Goal: Information Seeking & Learning: Check status

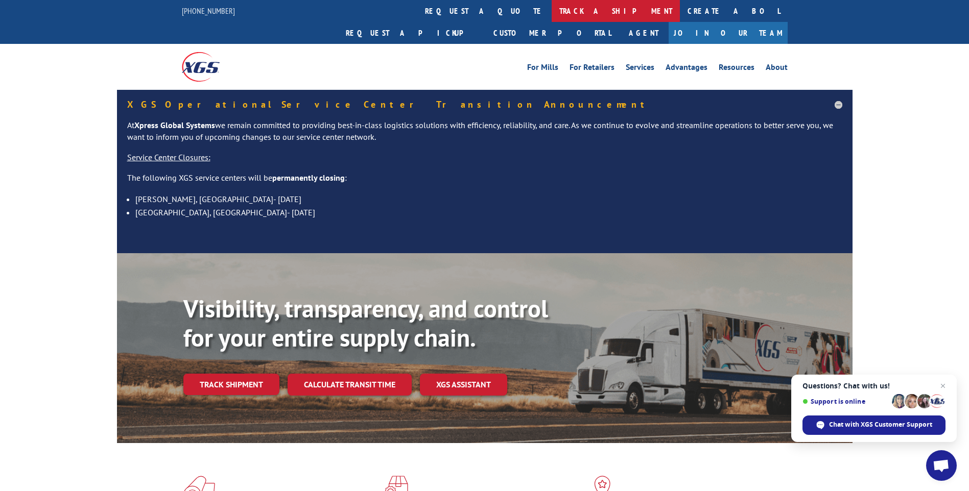
click at [552, 12] on link "track a shipment" at bounding box center [616, 11] width 128 height 22
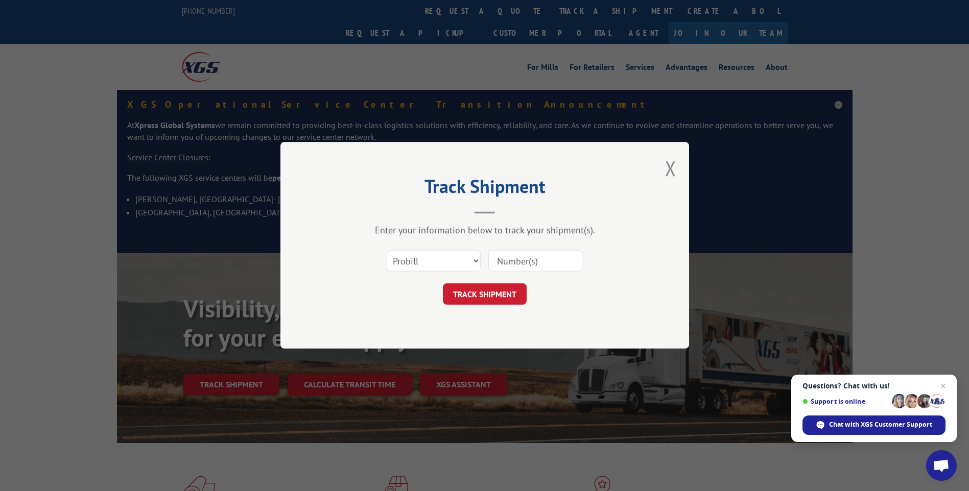
paste input "17590374"
type input "17590374"
click at [505, 298] on button "TRACK SHIPMENT" at bounding box center [485, 294] width 84 height 21
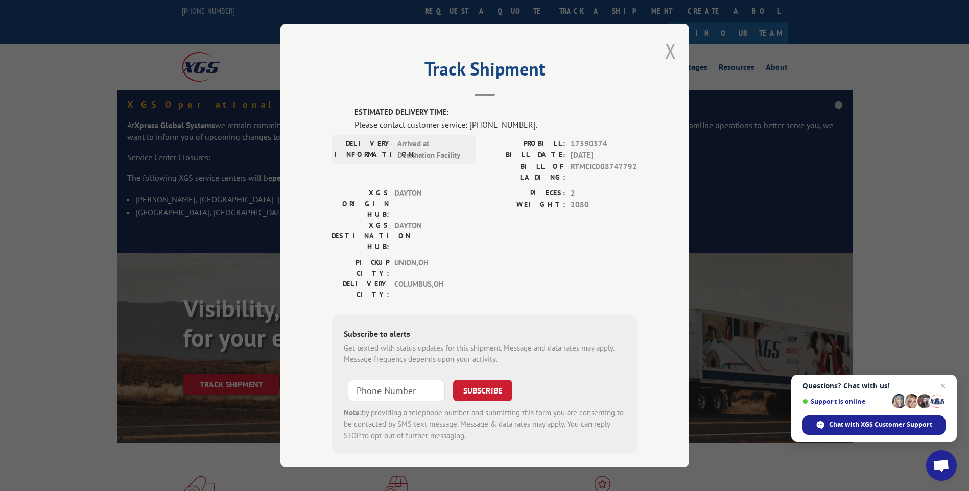
click at [665, 54] on button "Close modal" at bounding box center [670, 50] width 11 height 27
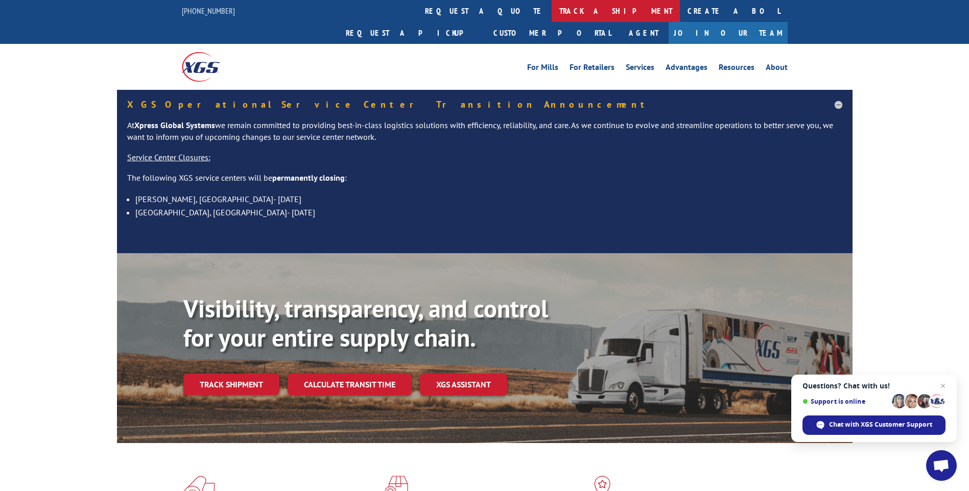
click at [552, 14] on link "track a shipment" at bounding box center [616, 11] width 128 height 22
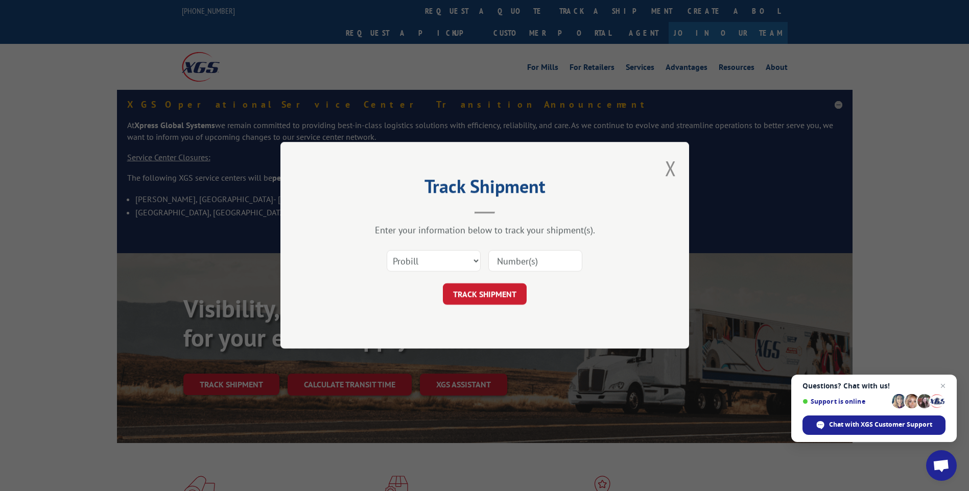
paste input "17590374"
type input "17590374"
click at [510, 291] on button "TRACK SHIPMENT" at bounding box center [485, 294] width 84 height 21
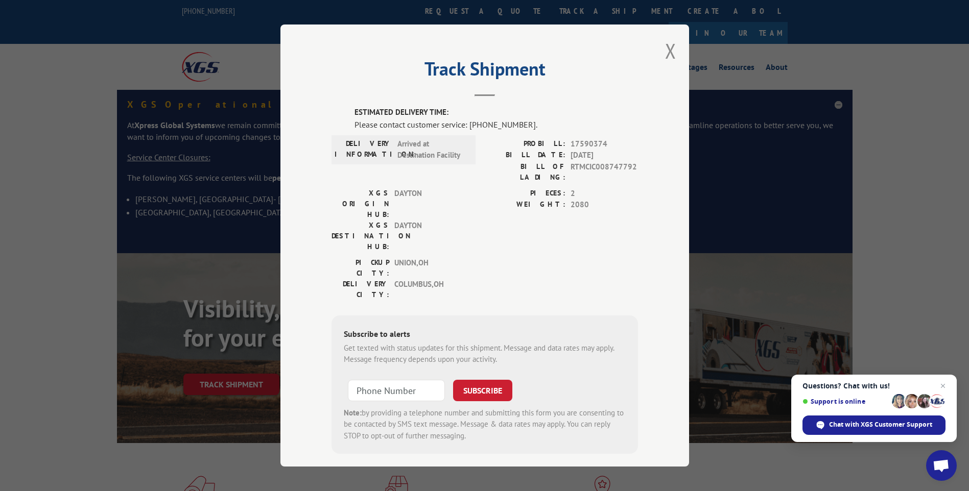
drag, startPoint x: 671, startPoint y: 47, endPoint x: 586, endPoint y: 33, distance: 86.0
click at [671, 47] on button "Close modal" at bounding box center [670, 50] width 11 height 27
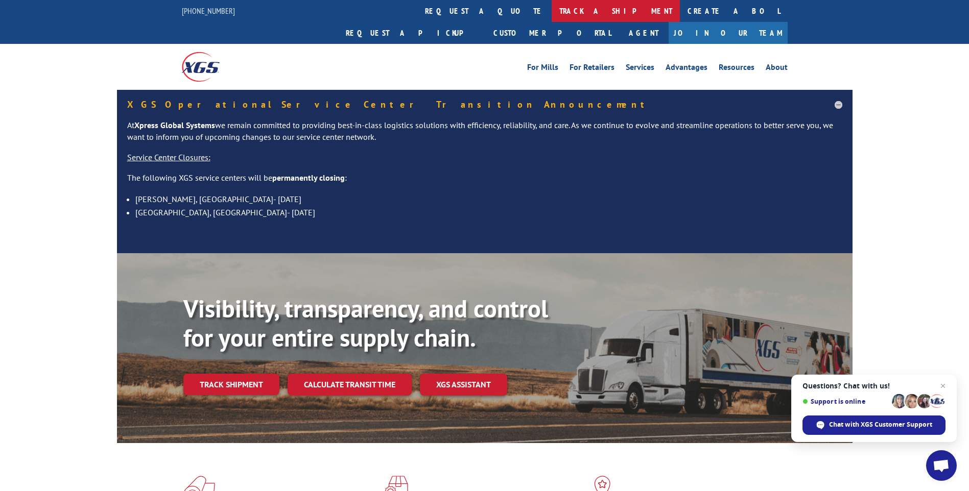
click at [552, 5] on link "track a shipment" at bounding box center [616, 11] width 128 height 22
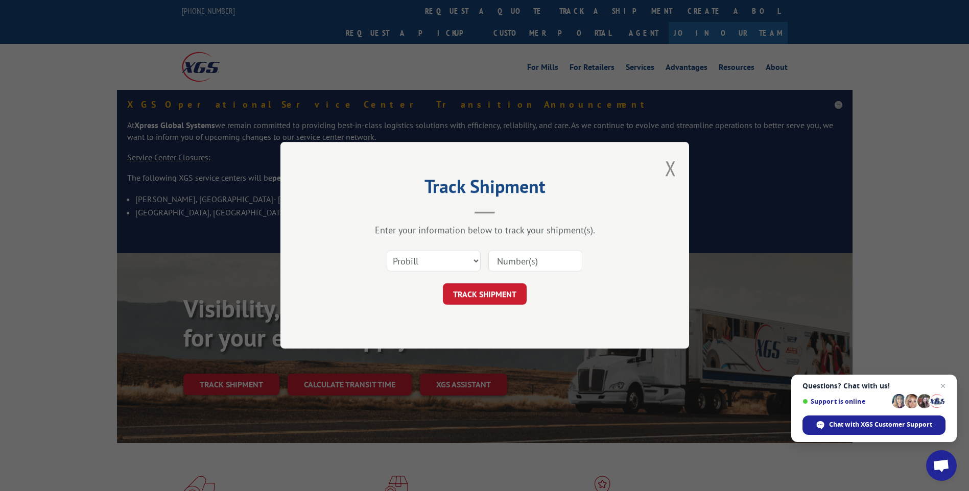
paste input "17587214"
type input "17587214"
click at [489, 293] on button "TRACK SHIPMENT" at bounding box center [485, 294] width 84 height 21
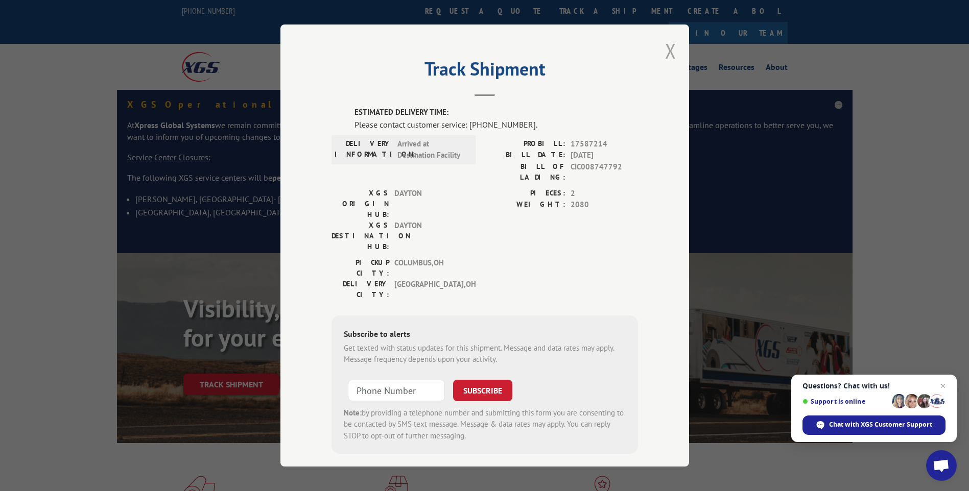
click at [666, 55] on button "Close modal" at bounding box center [670, 50] width 11 height 27
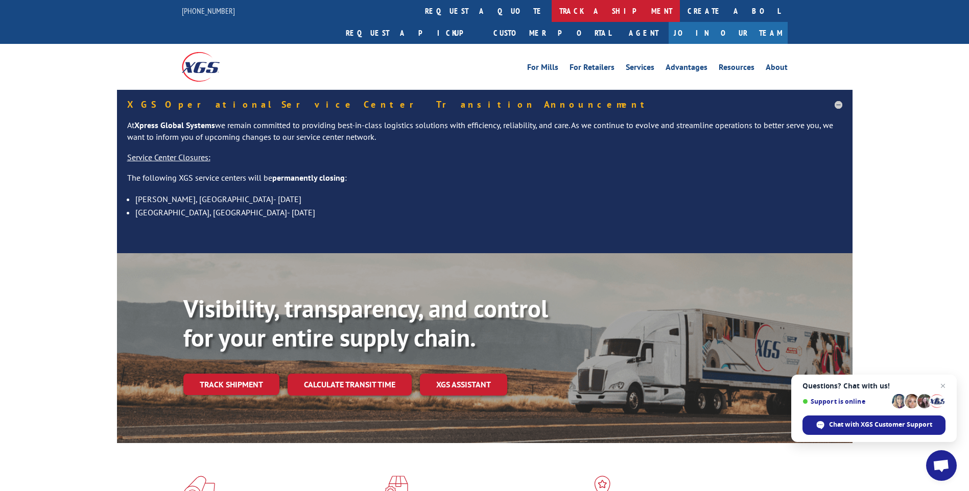
click at [552, 14] on link "track a shipment" at bounding box center [616, 11] width 128 height 22
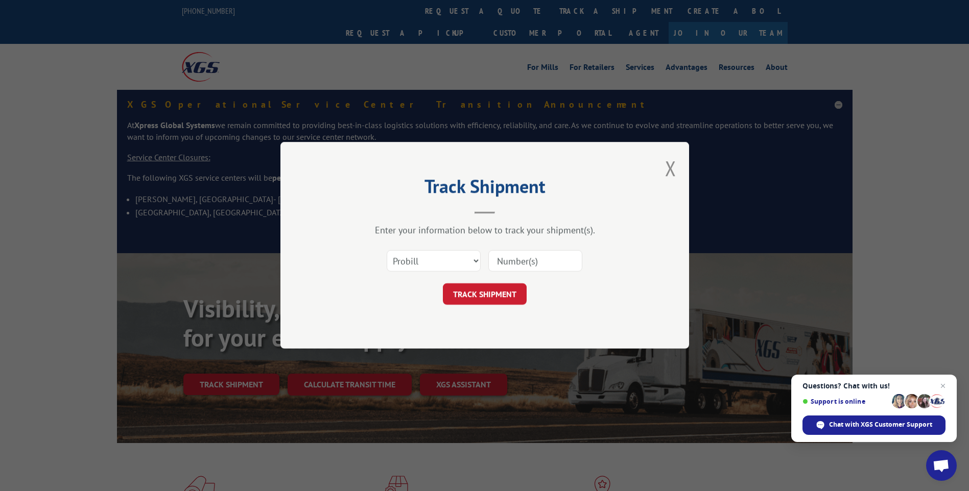
paste input "17590374"
type input "17590374"
click at [498, 288] on button "TRACK SHIPMENT" at bounding box center [485, 294] width 84 height 21
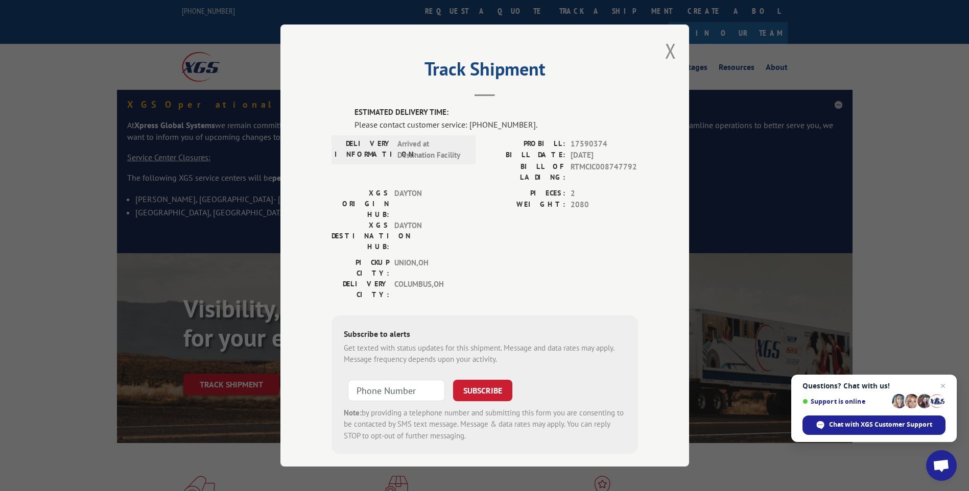
drag, startPoint x: 668, startPoint y: 54, endPoint x: 641, endPoint y: 42, distance: 29.7
click at [668, 54] on button "Close modal" at bounding box center [670, 50] width 11 height 27
